Goal: Navigation & Orientation: Find specific page/section

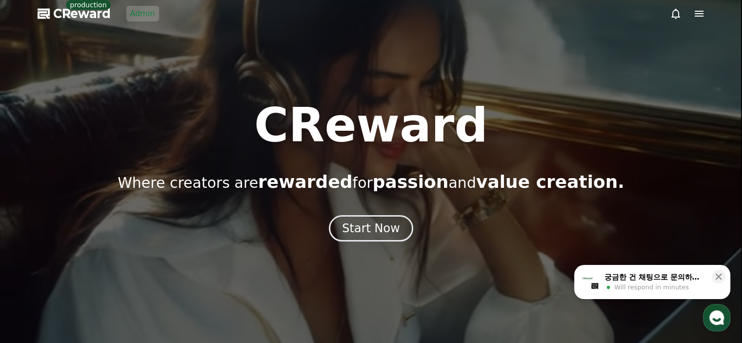
click at [144, 16] on link "Admin" at bounding box center [142, 14] width 33 height 16
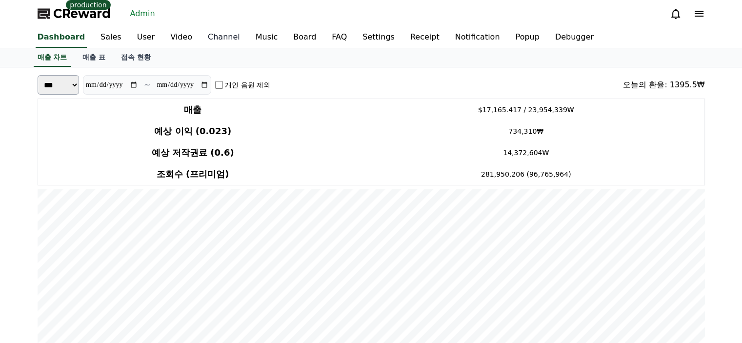
click at [200, 39] on link "Channel" at bounding box center [224, 37] width 48 height 20
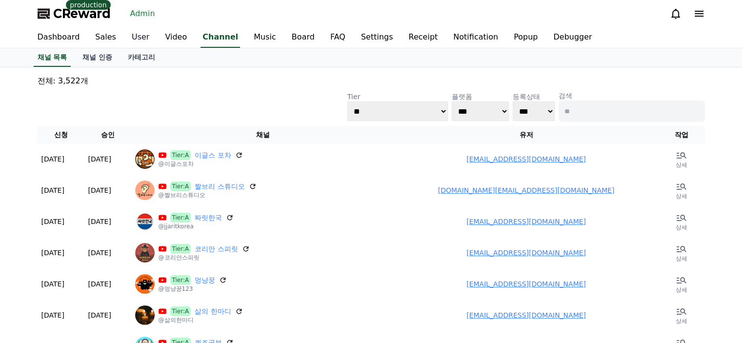
click at [127, 44] on link "User" at bounding box center [140, 37] width 33 height 20
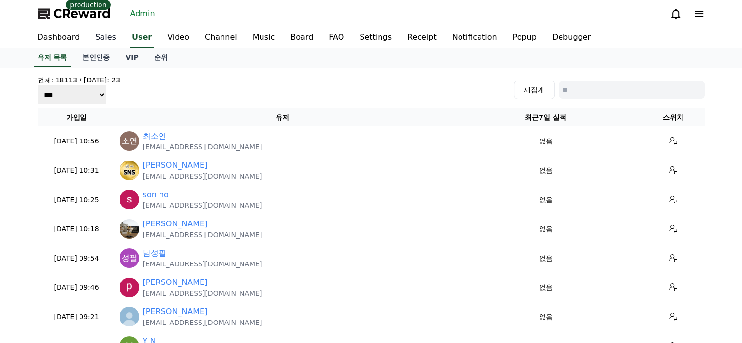
click at [96, 41] on link "Sales" at bounding box center [105, 37] width 37 height 20
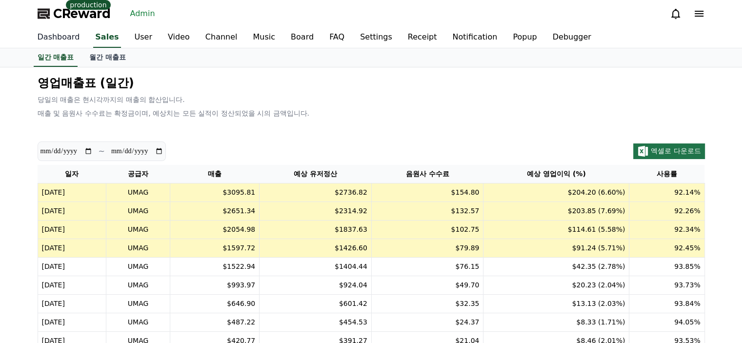
click at [41, 33] on link "Dashboard" at bounding box center [59, 37] width 58 height 20
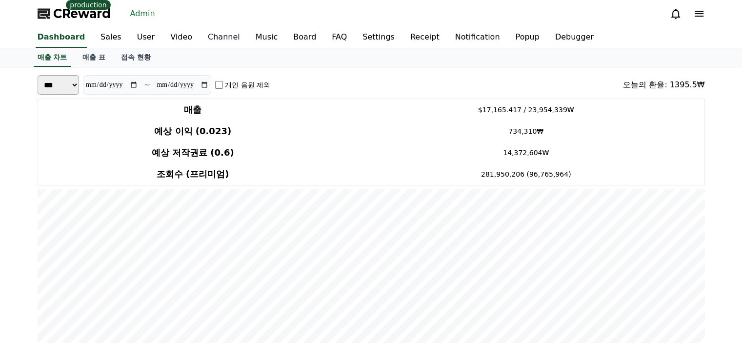
click at [200, 38] on link "Channel" at bounding box center [224, 37] width 48 height 20
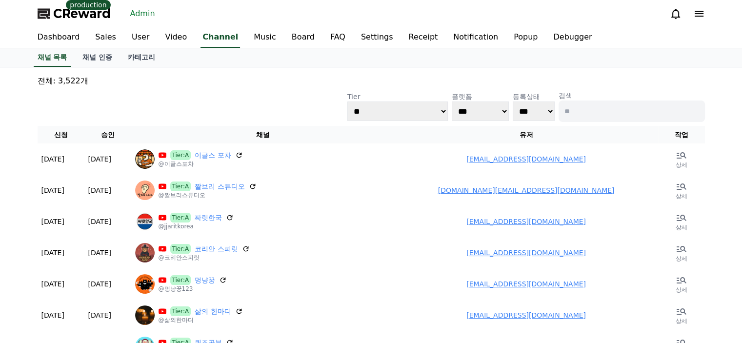
click at [588, 111] on input at bounding box center [632, 111] width 146 height 21
type input "****"
